Goal: Information Seeking & Learning: Learn about a topic

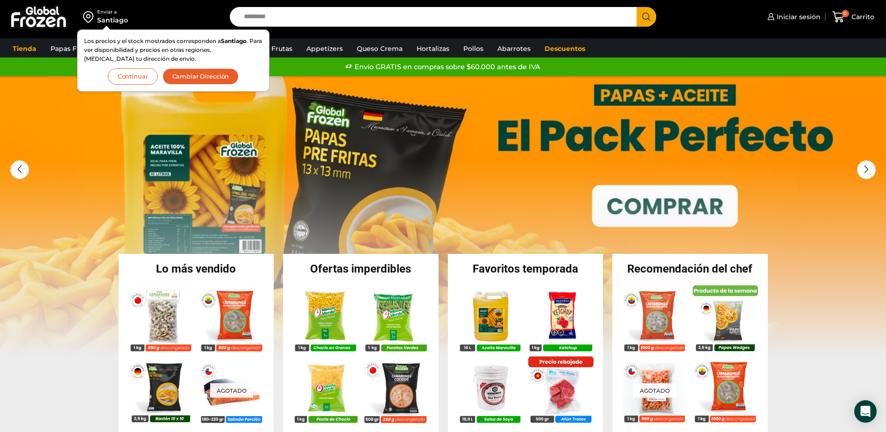
click at [117, 76] on button "Continuar" at bounding box center [133, 76] width 50 height 16
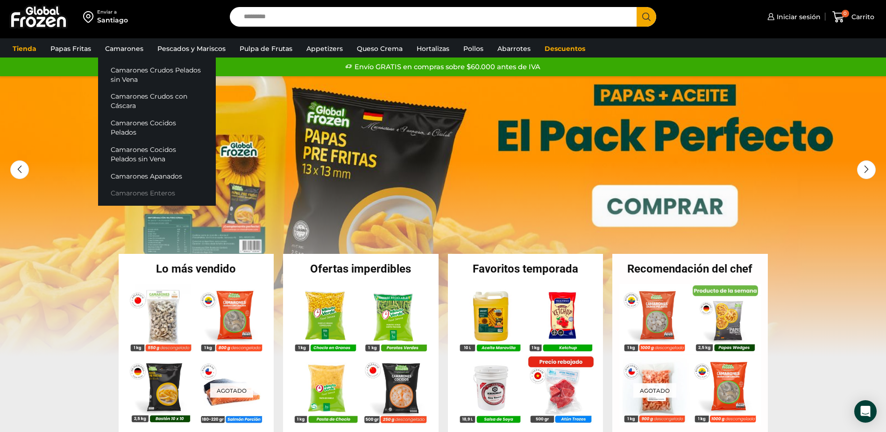
click at [145, 185] on link "Camarones Enteros" at bounding box center [157, 193] width 118 height 17
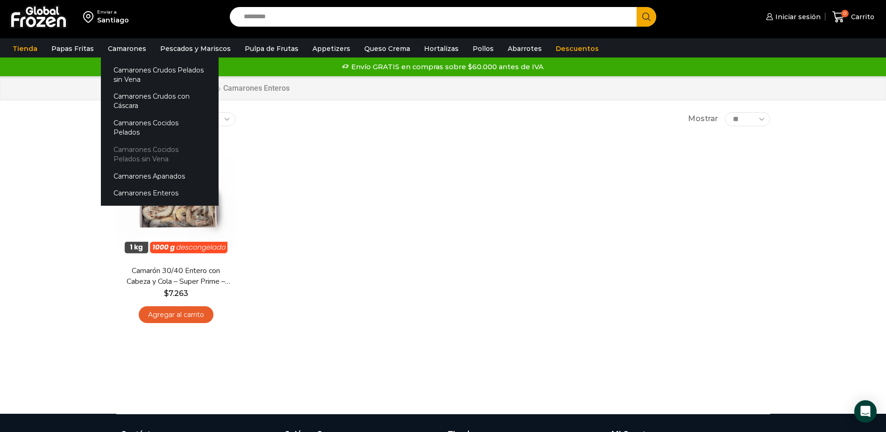
click at [159, 141] on link "Camarones Cocidos Pelados sin Vena" at bounding box center [160, 154] width 118 height 27
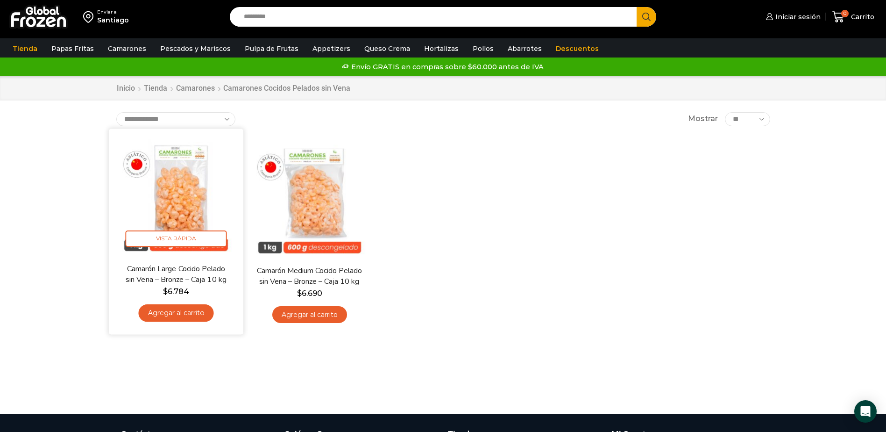
click at [192, 198] on img at bounding box center [176, 195] width 121 height 121
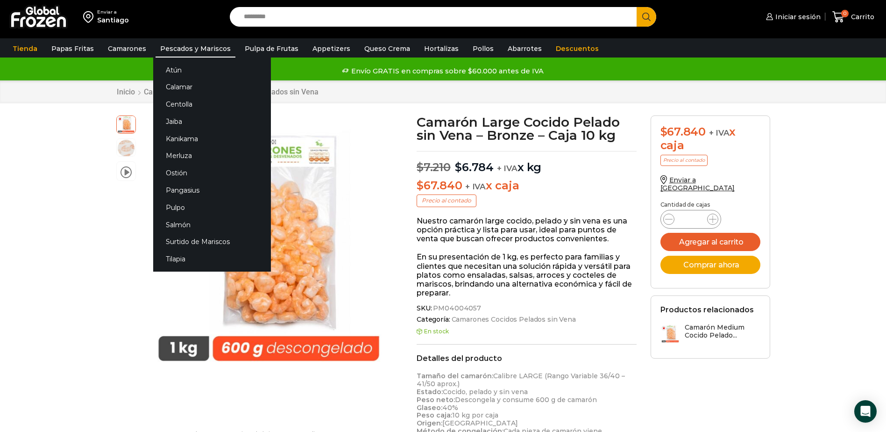
click at [178, 46] on link "Pescados y Mariscos" at bounding box center [196, 49] width 80 height 18
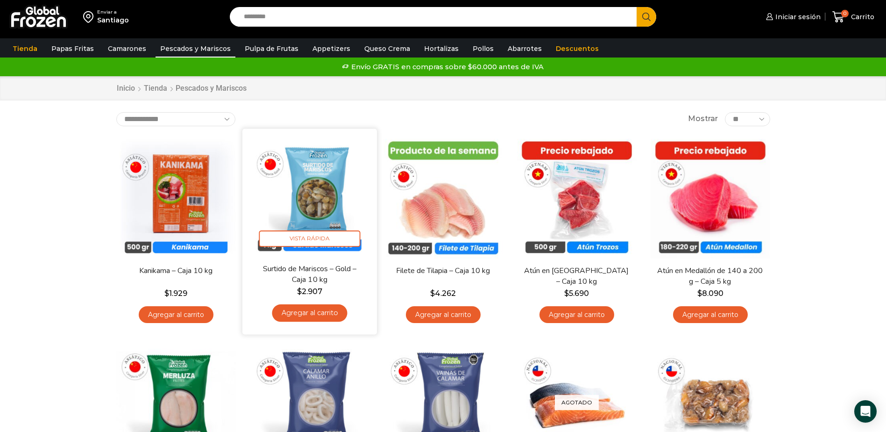
click at [332, 168] on img at bounding box center [309, 195] width 121 height 121
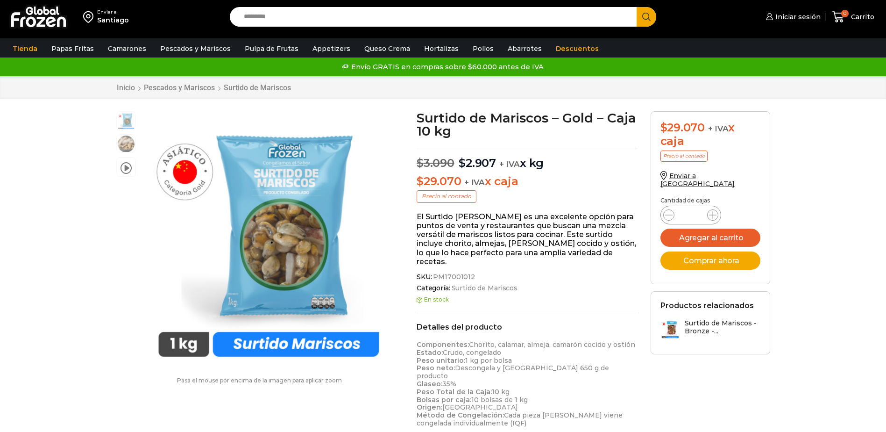
scroll to position [0, 0]
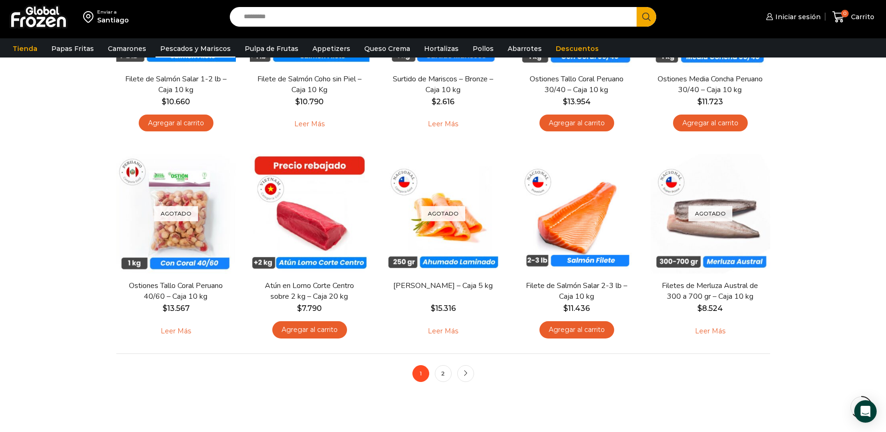
scroll to position [607, 0]
click at [447, 375] on link "2" at bounding box center [443, 372] width 17 height 17
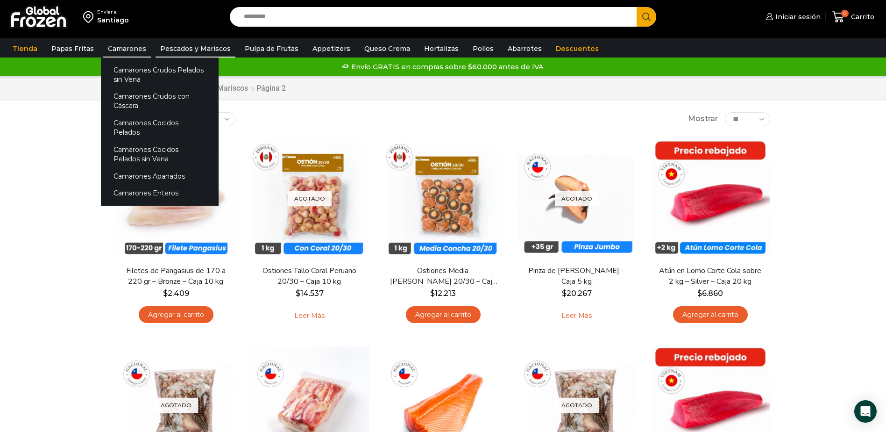
click at [111, 49] on link "Camarones" at bounding box center [127, 49] width 48 height 18
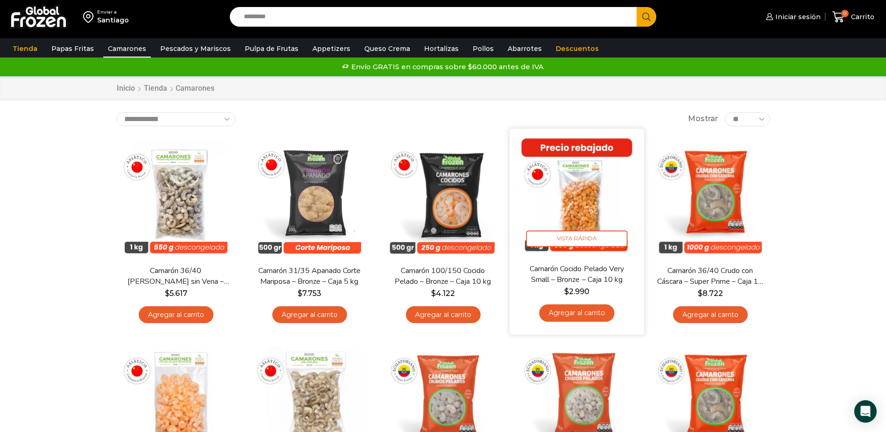
click at [596, 226] on img at bounding box center [577, 195] width 121 height 121
